Goal: Navigation & Orientation: Find specific page/section

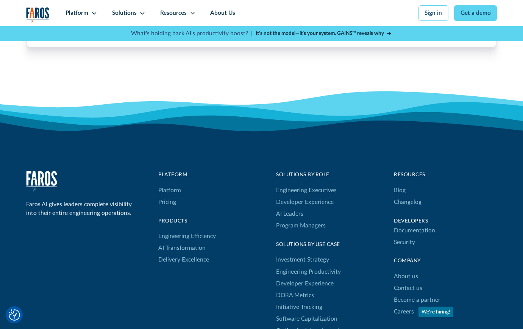
scroll to position [2388, 0]
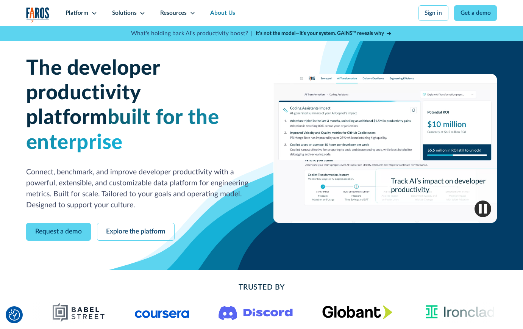
click at [218, 20] on link "About Us" at bounding box center [223, 13] width 40 height 26
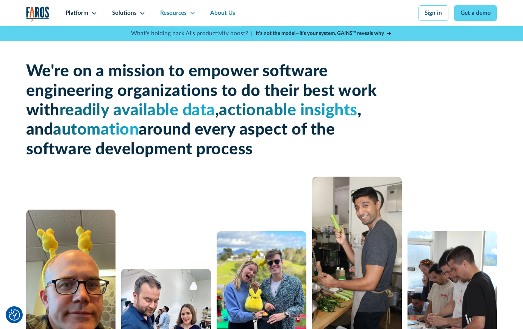
click at [180, 18] on div "Resources" at bounding box center [178, 13] width 50 height 26
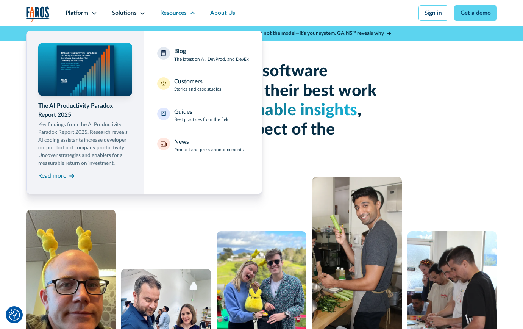
click at [178, 18] on div "Resources" at bounding box center [178, 13] width 50 height 26
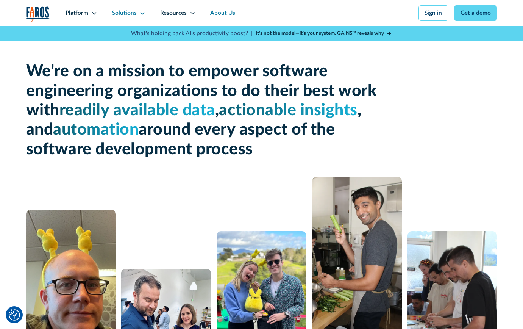
click at [133, 18] on div "Solutions" at bounding box center [129, 13] width 48 height 26
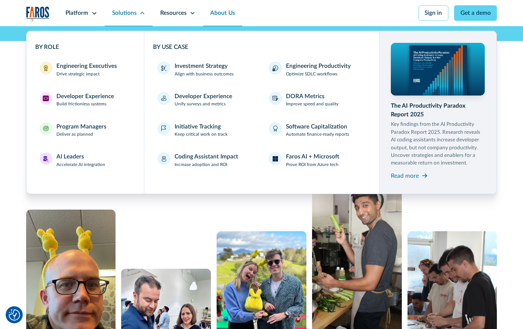
click at [133, 18] on div "Solutions" at bounding box center [129, 13] width 48 height 26
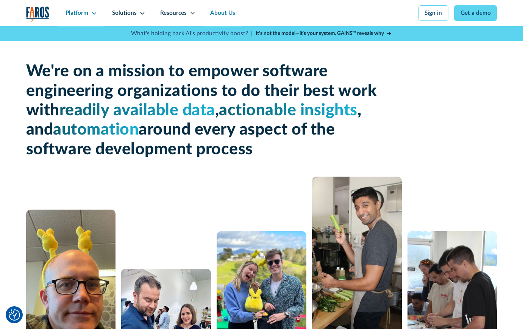
click at [81, 18] on div "Platform" at bounding box center [81, 13] width 46 height 26
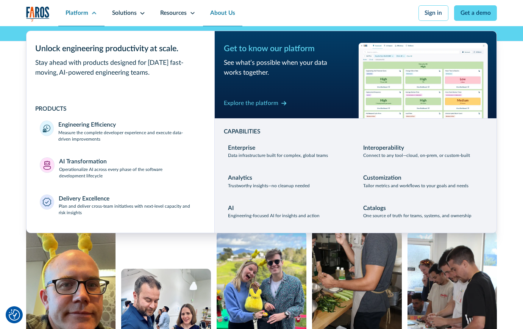
click at [83, 18] on div "Platform" at bounding box center [81, 13] width 46 height 26
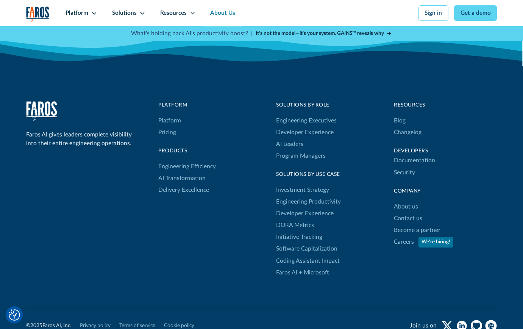
scroll to position [2036, 0]
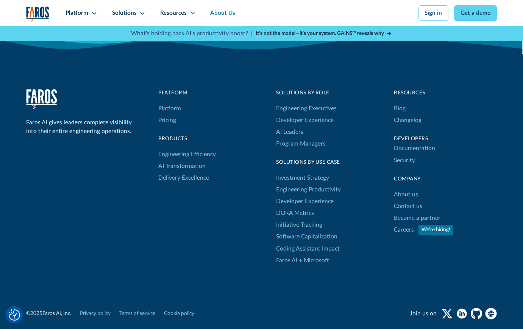
click at [426, 231] on div "We're hiring!" at bounding box center [436, 230] width 29 height 8
click at [406, 231] on link "Careers" at bounding box center [404, 230] width 20 height 12
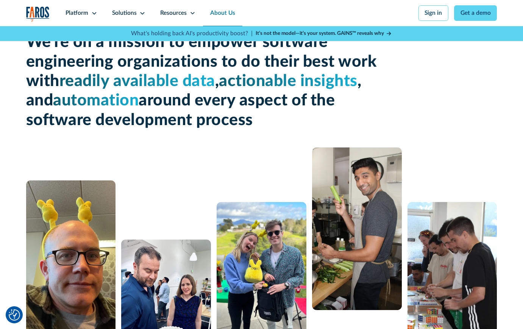
scroll to position [0, 0]
